Goal: Task Accomplishment & Management: Complete application form

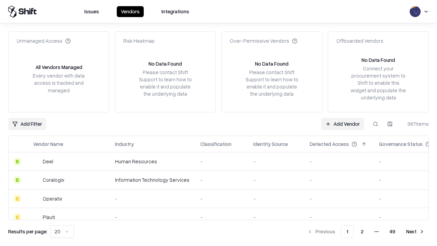
click at [342, 124] on link "Add Vendor" at bounding box center [342, 124] width 43 height 12
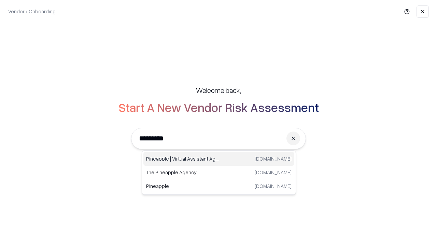
click at [219, 159] on div "Pineapple | Virtual Assistant Agency [DOMAIN_NAME]" at bounding box center [218, 159] width 151 height 14
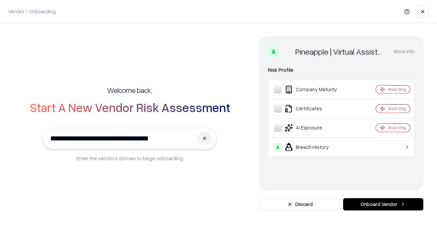
type input "**********"
click at [383, 204] on button "Onboard Vendor" at bounding box center [383, 204] width 80 height 12
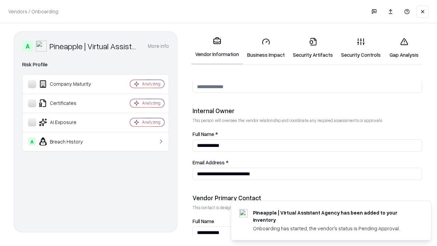
scroll to position [354, 0]
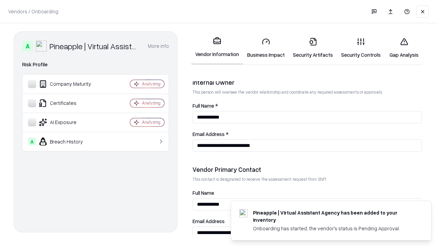
click at [313, 48] on link "Security Artifacts" at bounding box center [313, 48] width 48 height 32
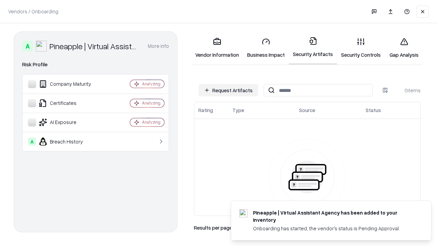
click at [228, 90] on button "Request Artifacts" at bounding box center [228, 90] width 59 height 12
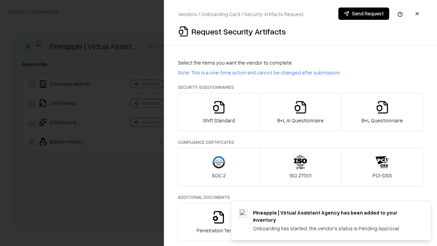
click at [382, 112] on icon "button" at bounding box center [382, 107] width 14 height 14
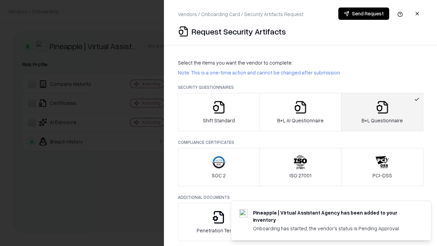
click at [300, 112] on icon "button" at bounding box center [300, 107] width 14 height 14
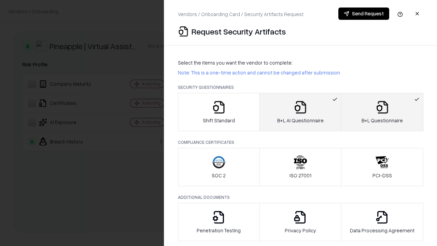
click at [363, 14] on button "Send Request" at bounding box center [363, 14] width 51 height 12
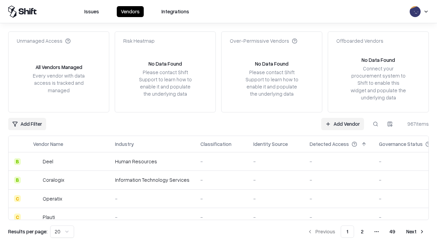
click at [342, 124] on link "Add Vendor" at bounding box center [342, 124] width 43 height 12
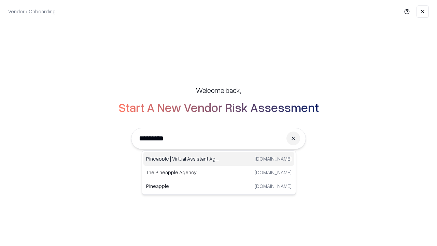
click at [219, 159] on div "Pineapple | Virtual Assistant Agency [DOMAIN_NAME]" at bounding box center [218, 159] width 151 height 14
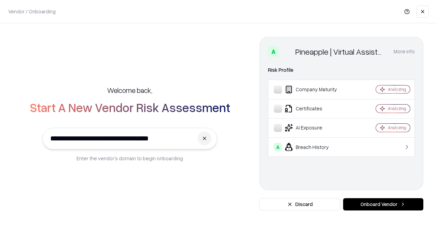
type input "**********"
click at [383, 204] on button "Onboard Vendor" at bounding box center [383, 204] width 80 height 12
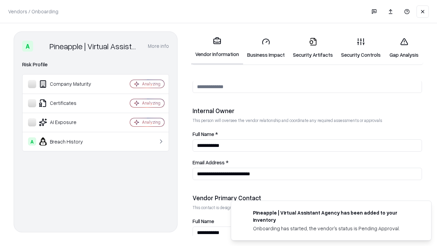
scroll to position [354, 0]
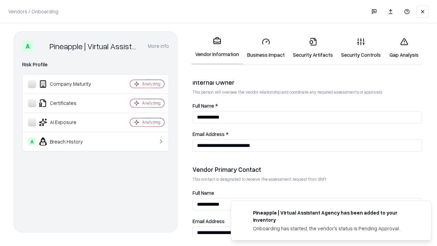
click at [404, 48] on link "Gap Analysis" at bounding box center [404, 48] width 39 height 32
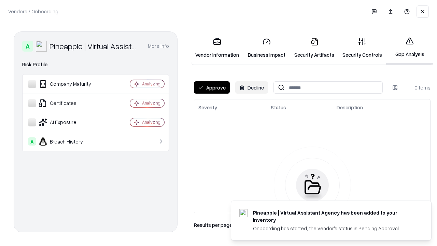
click at [212, 87] on button "Approve" at bounding box center [212, 87] width 36 height 12
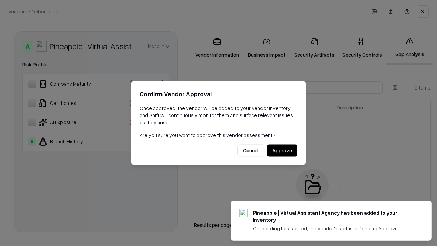
click at [282, 150] on button "Approve" at bounding box center [282, 150] width 30 height 12
